Goal: Navigation & Orientation: Find specific page/section

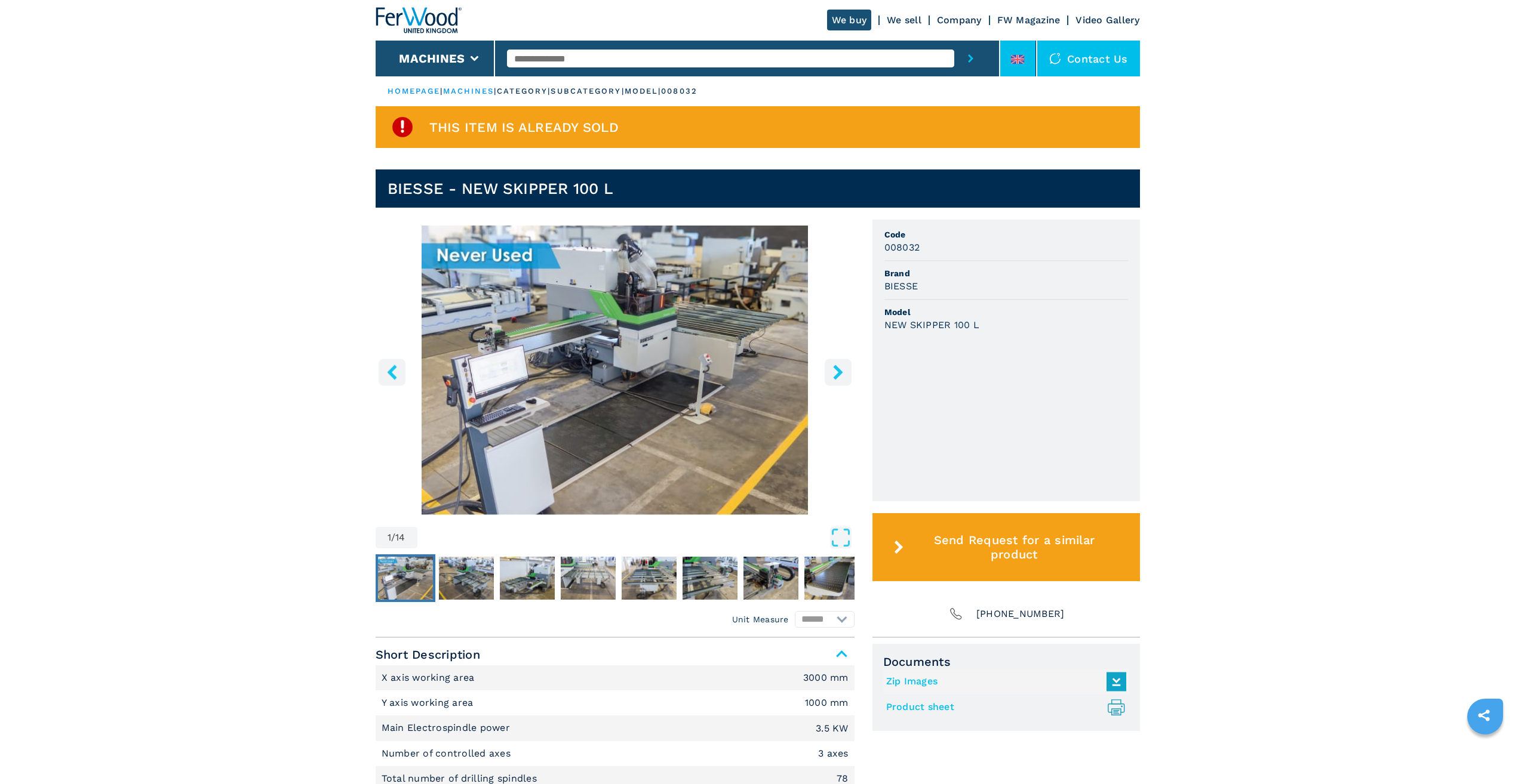
click at [1026, 58] on li at bounding box center [1018, 58] width 36 height 36
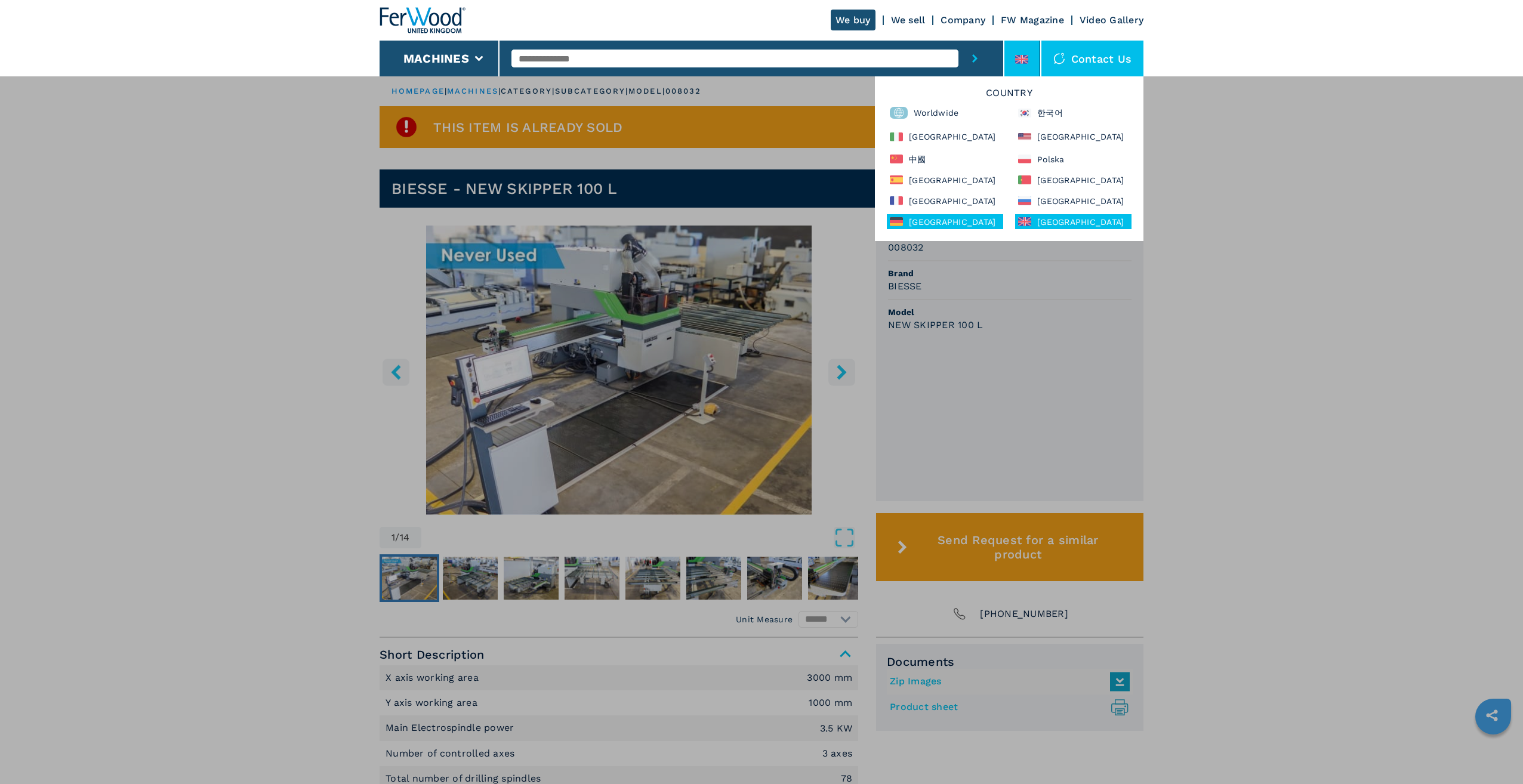
click at [914, 219] on div "Deutschland" at bounding box center [945, 221] width 117 height 15
